Goal: Find specific page/section: Find specific page/section

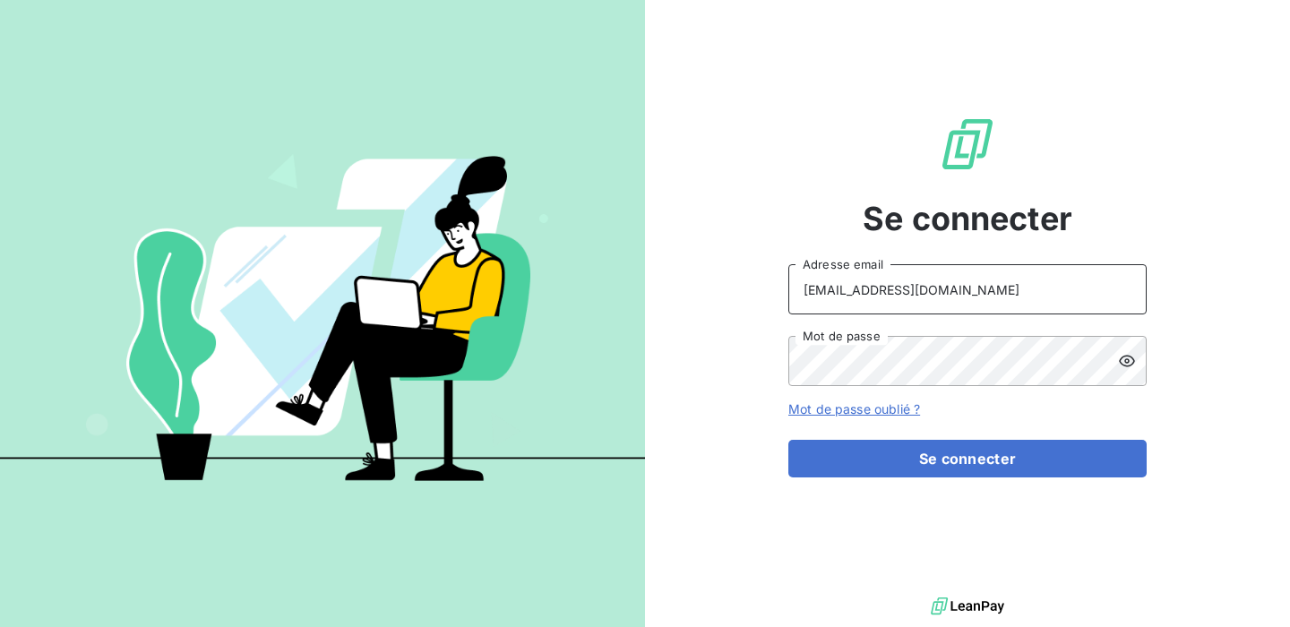
drag, startPoint x: 956, startPoint y: 287, endPoint x: 867, endPoint y: 287, distance: 88.7
click at [867, 287] on input "[EMAIL_ADDRESS][DOMAIN_NAME]" at bounding box center [967, 289] width 358 height 50
drag, startPoint x: 976, startPoint y: 293, endPoint x: 635, endPoint y: 309, distance: 341.6
click at [635, 309] on div "Se connecter [EMAIL_ADDRESS][DOMAIN_NAME] Adresse email Mot de passe Mot de pas…" at bounding box center [645, 313] width 1290 height 627
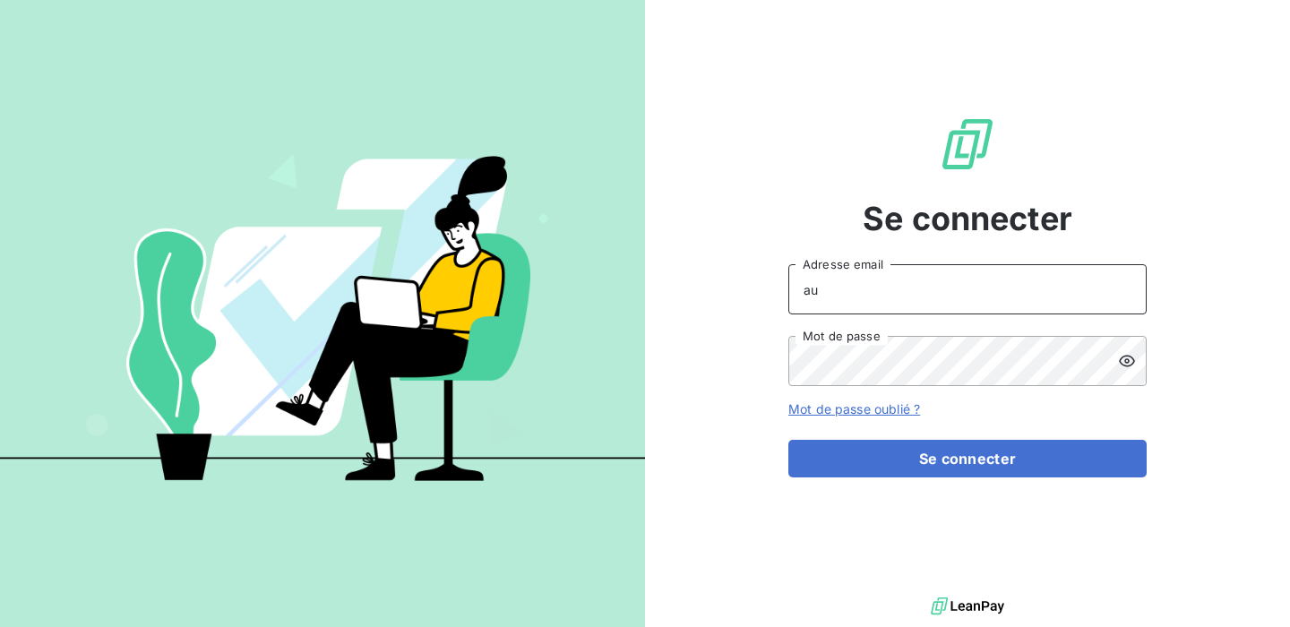
type input "a"
click at [750, 368] on div "Se connecter admin@ Adresse email Mot de passe Mot de passe oublié ? Se connect…" at bounding box center [967, 296] width 645 height 593
click at [893, 290] on input "admin@" at bounding box center [967, 289] width 358 height 50
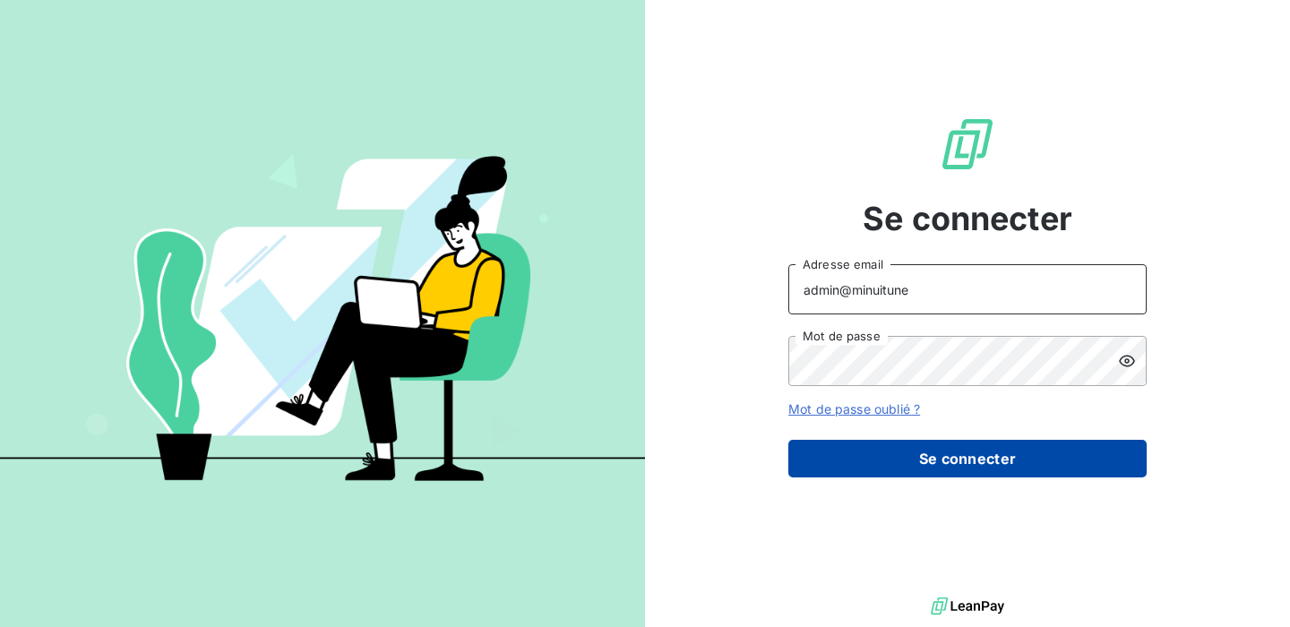
type input "admin@minuitune"
click at [1034, 471] on button "Se connecter" at bounding box center [967, 459] width 358 height 38
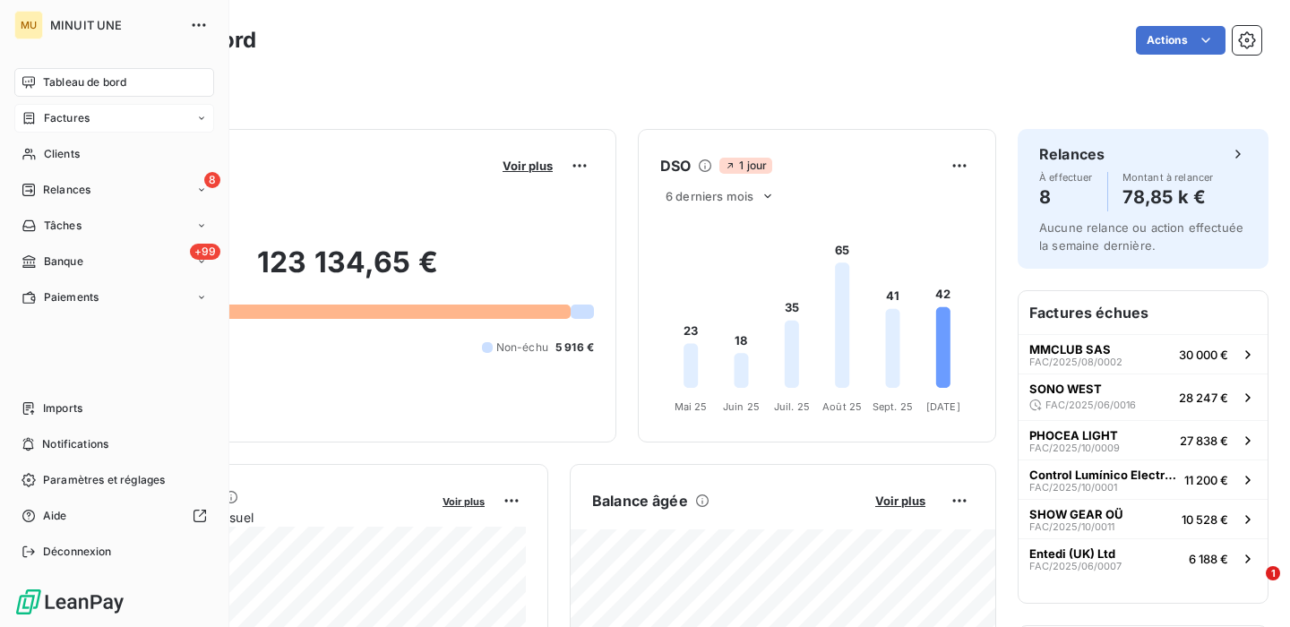
click at [60, 121] on span "Factures" at bounding box center [67, 118] width 46 height 16
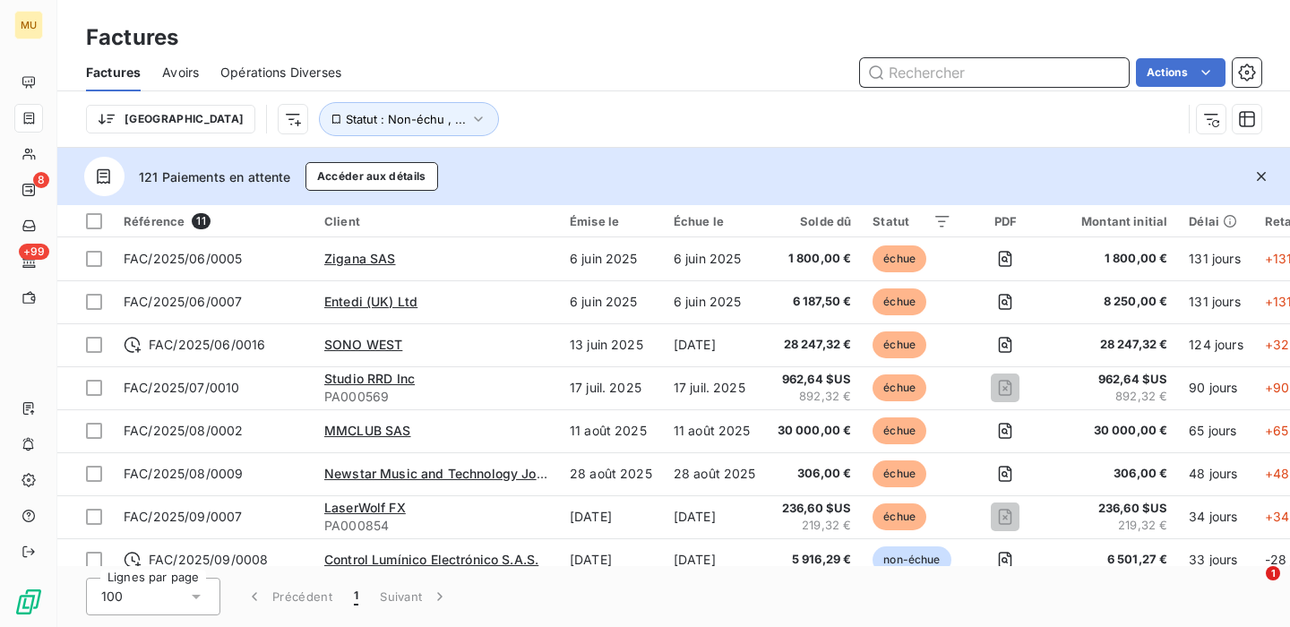
click at [966, 67] on input "text" at bounding box center [994, 72] width 269 height 29
paste input "FAC/2025/10/0009"
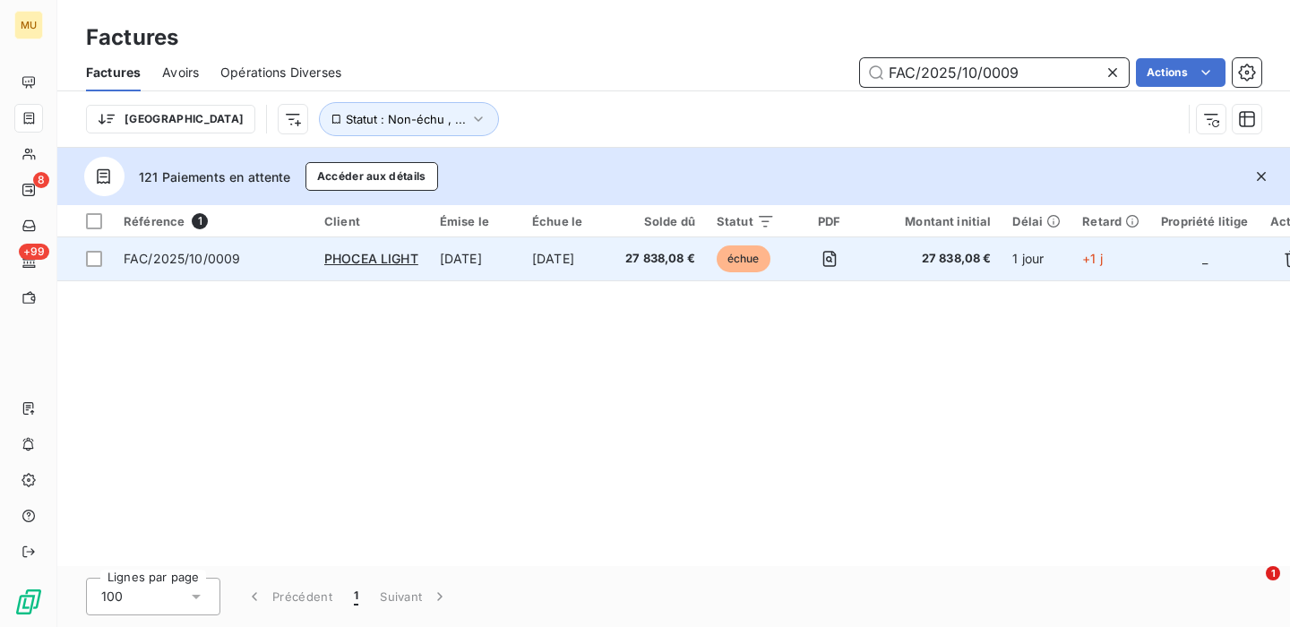
type input "FAC/2025/10/0009"
click at [294, 264] on span "FAC/2025/10/0009" at bounding box center [213, 259] width 179 height 18
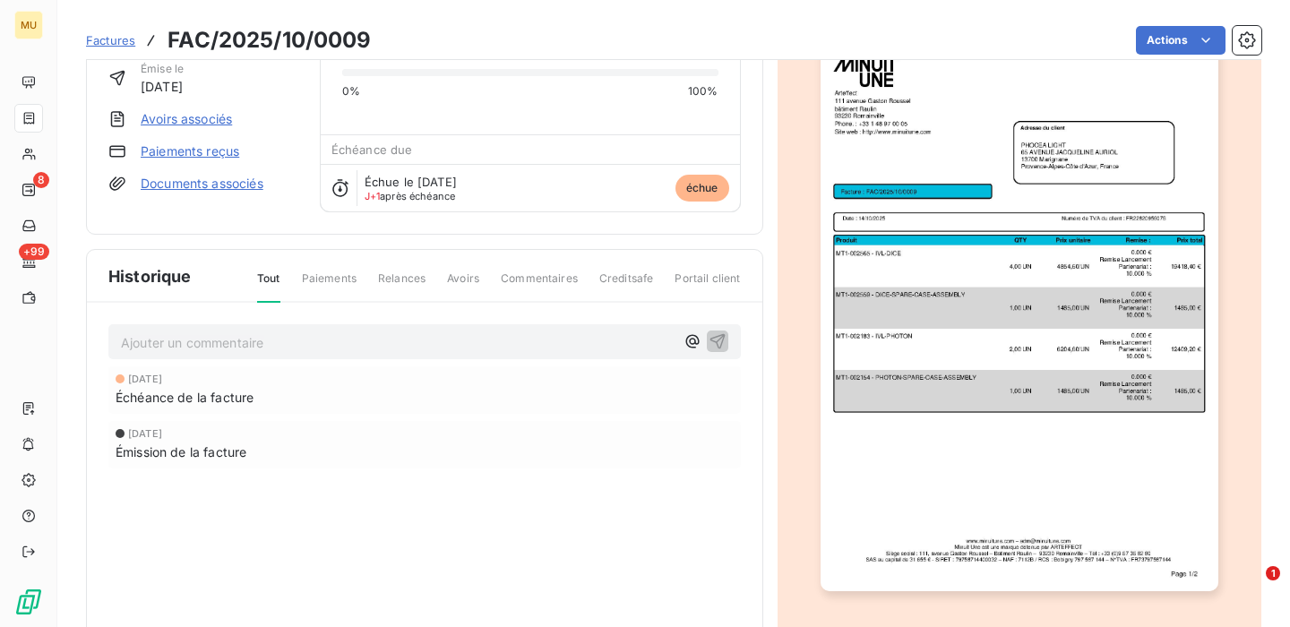
scroll to position [8, 0]
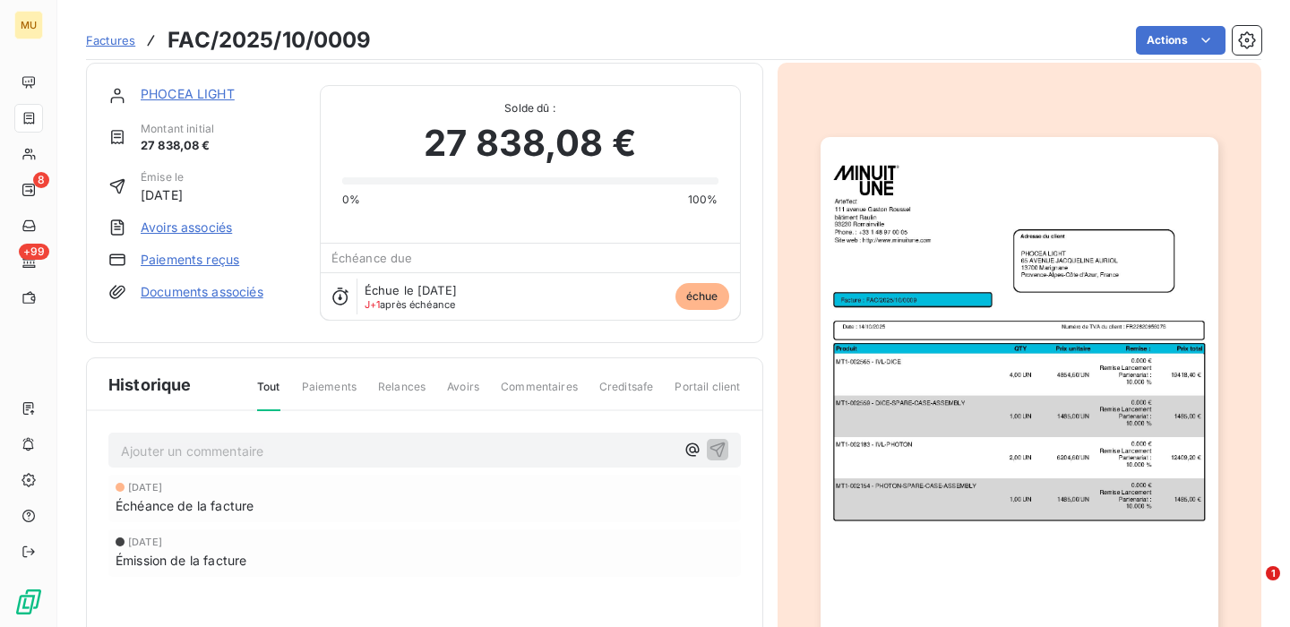
click at [991, 320] on img "button" at bounding box center [1019, 418] width 398 height 562
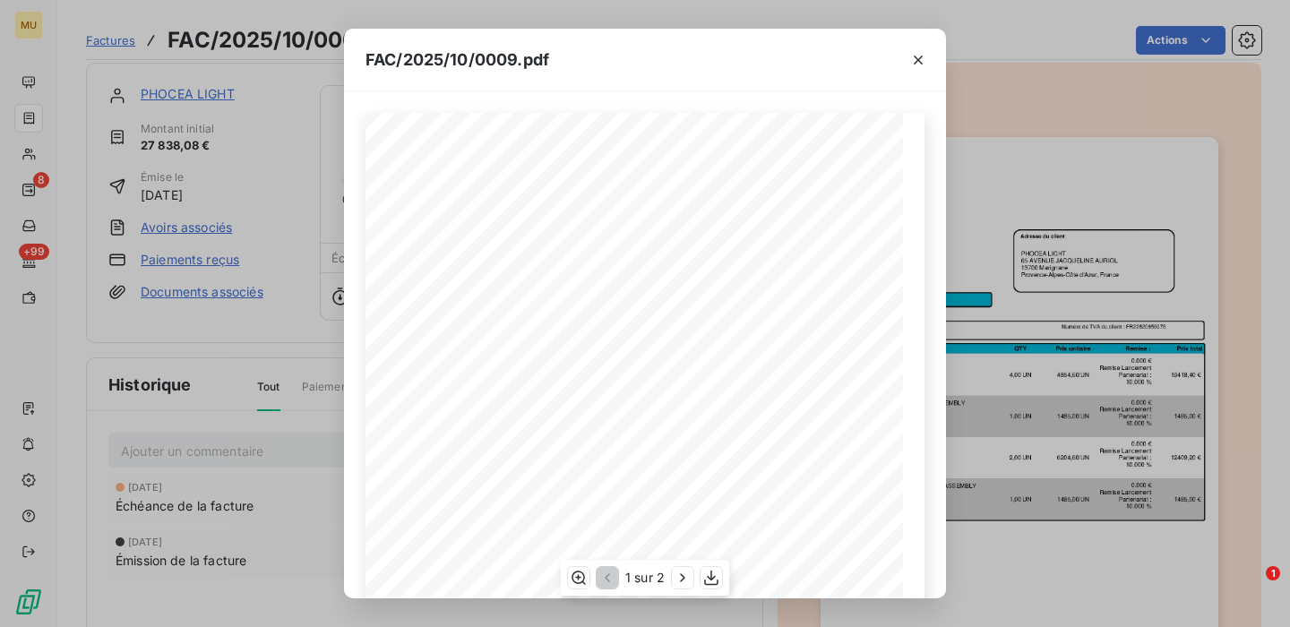
scroll to position [296, 0]
click at [679, 575] on icon "button" at bounding box center [683, 578] width 18 height 18
click at [923, 57] on icon "button" at bounding box center [918, 60] width 18 height 18
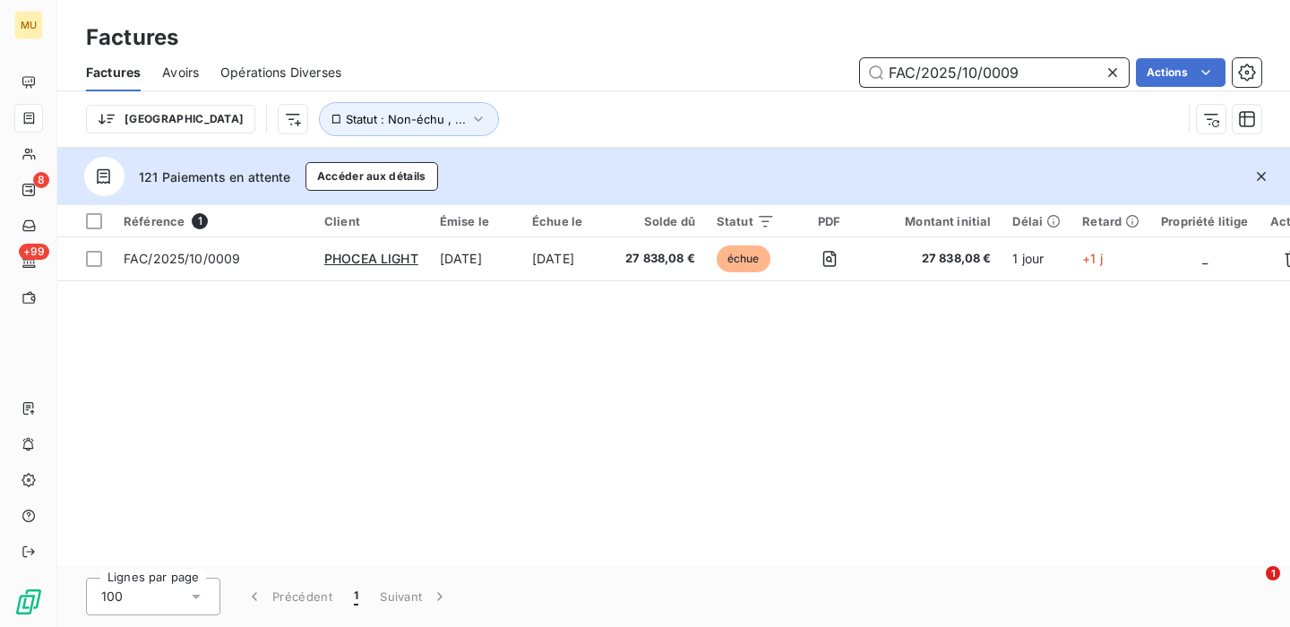
click at [971, 70] on input "FAC/2025/10/0009" at bounding box center [994, 72] width 269 height 29
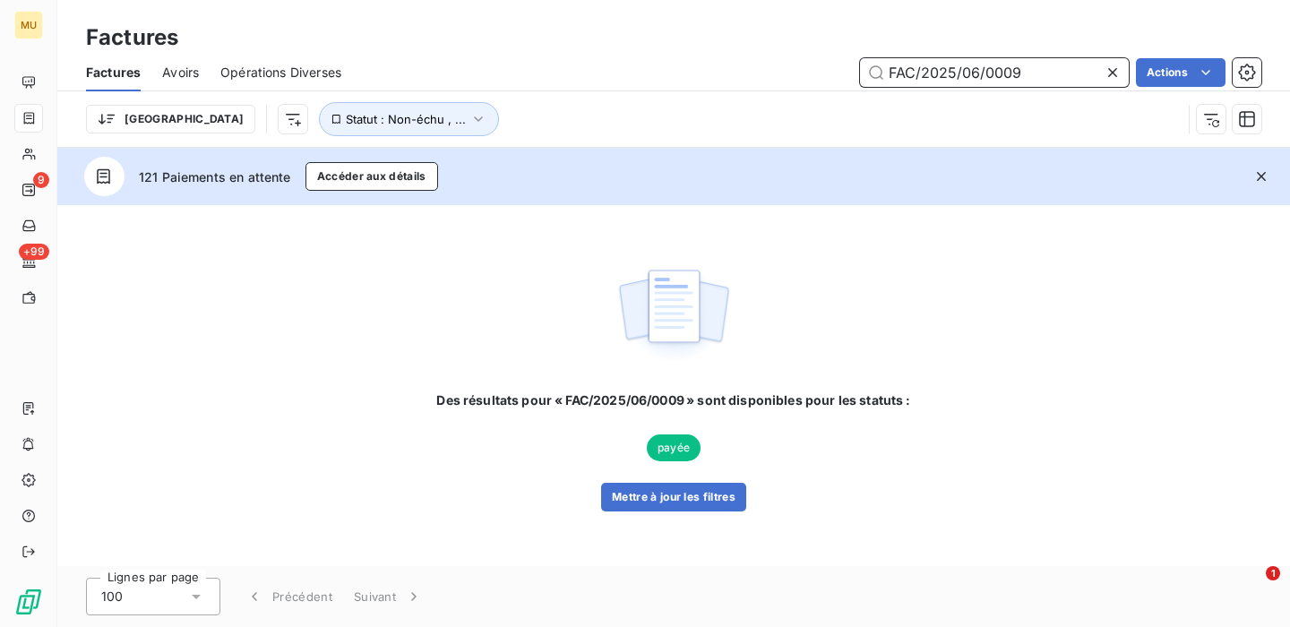
click at [1047, 72] on input "FAC/2025/06/0009" at bounding box center [994, 72] width 269 height 29
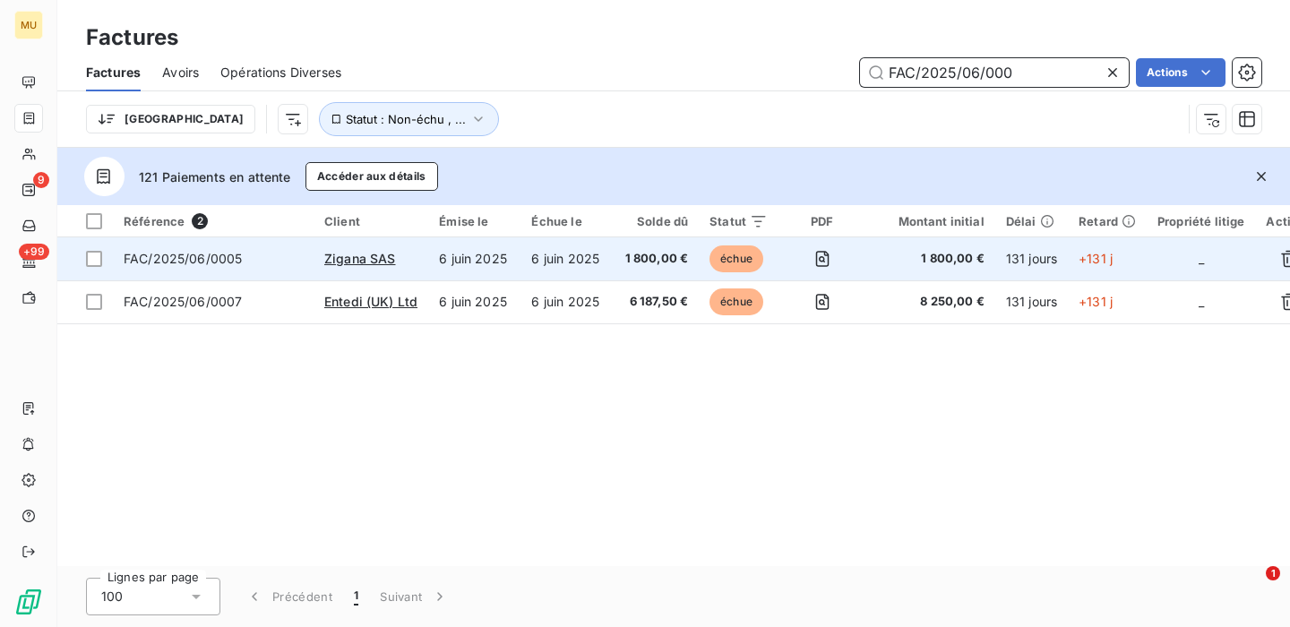
type input "FAC/2025/06/000"
click at [281, 266] on span "FAC/2025/06/0005" at bounding box center [213, 259] width 179 height 18
